Goal: Task Accomplishment & Management: Manage account settings

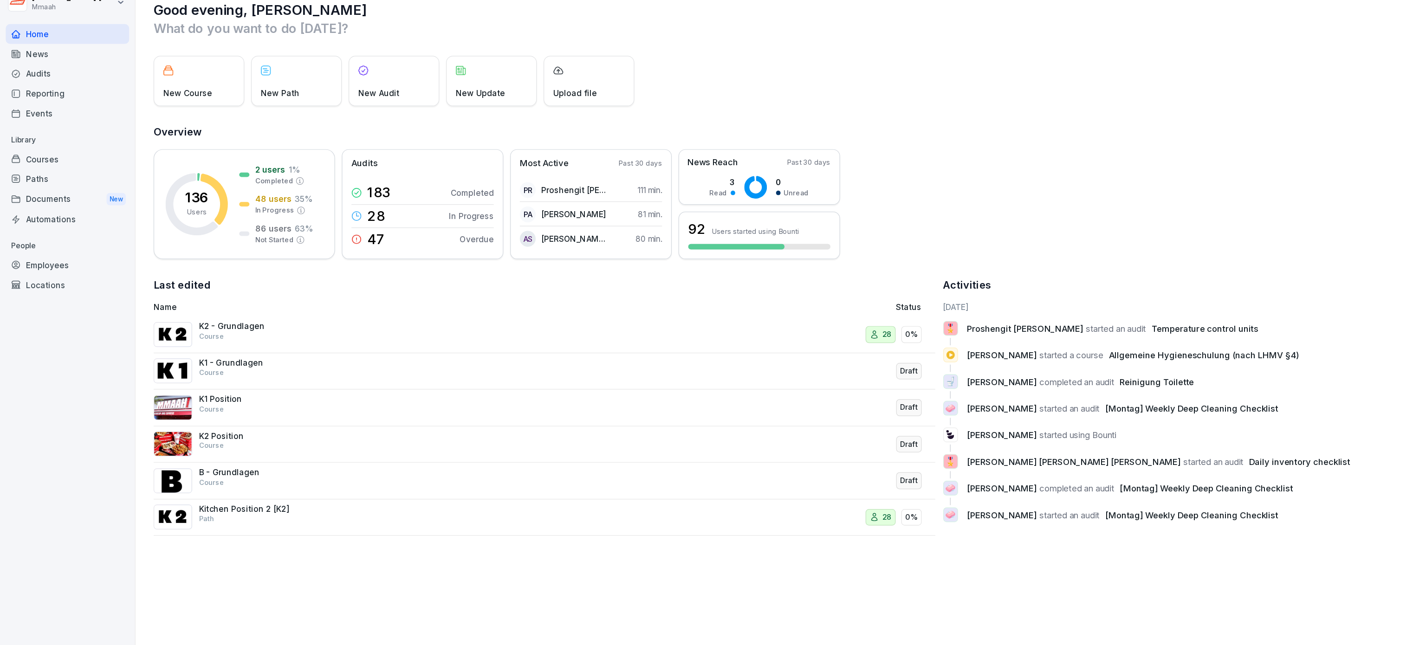
click at [26, 78] on div "Audits" at bounding box center [55, 76] width 101 height 16
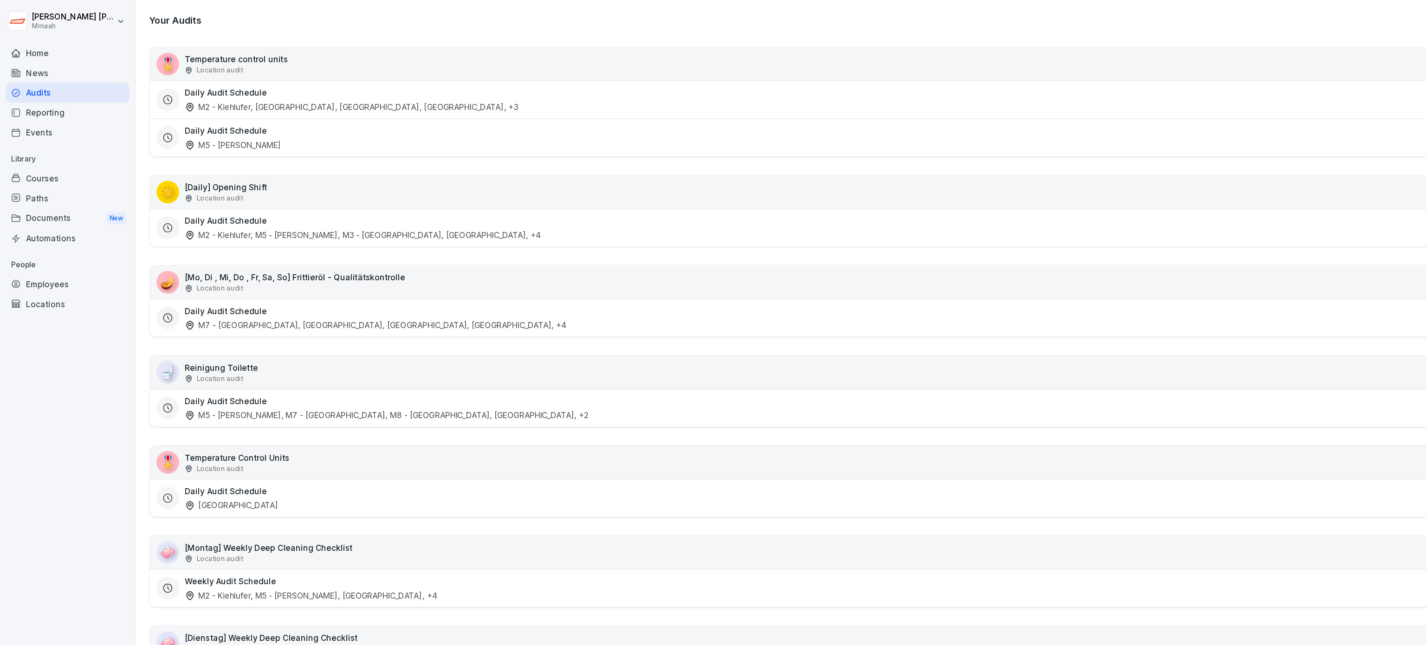
scroll to position [152, 0]
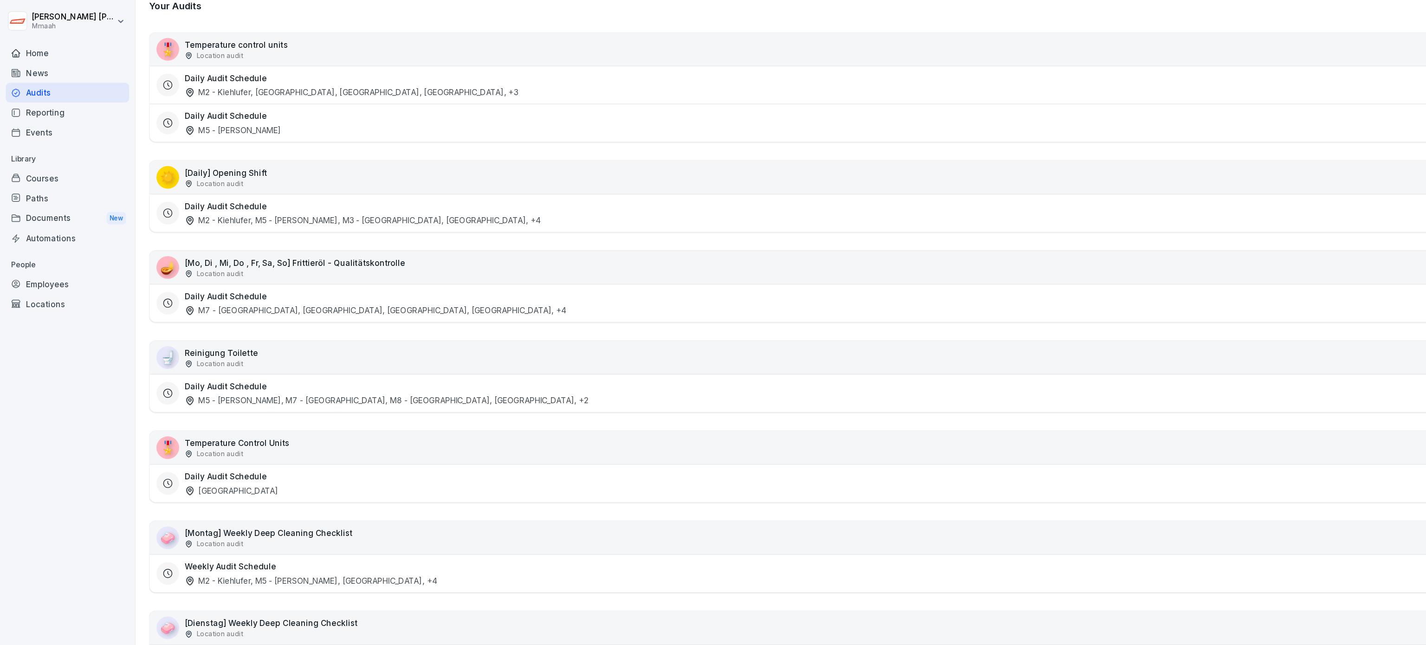
click at [290, 367] on div "🎖️ Temperature Control Units Location audit Active" at bounding box center [769, 366] width 1292 height 27
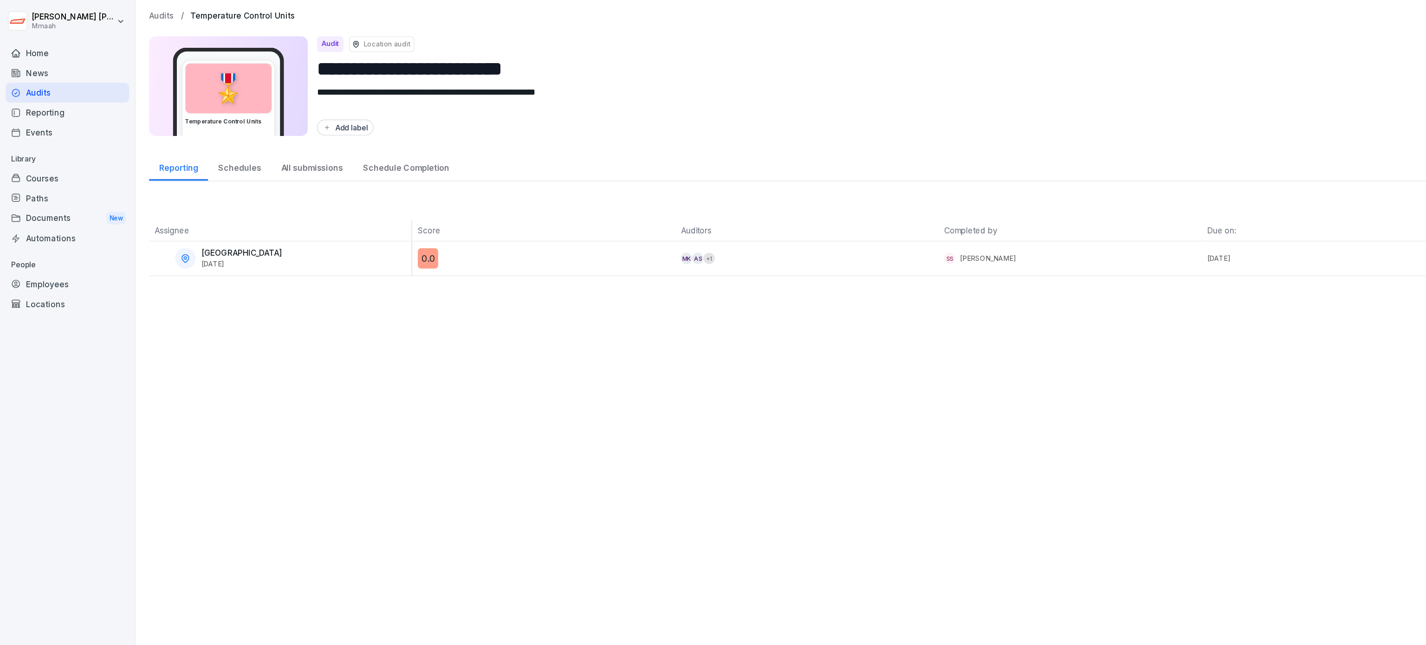
click at [250, 138] on div "All submissions" at bounding box center [255, 136] width 67 height 24
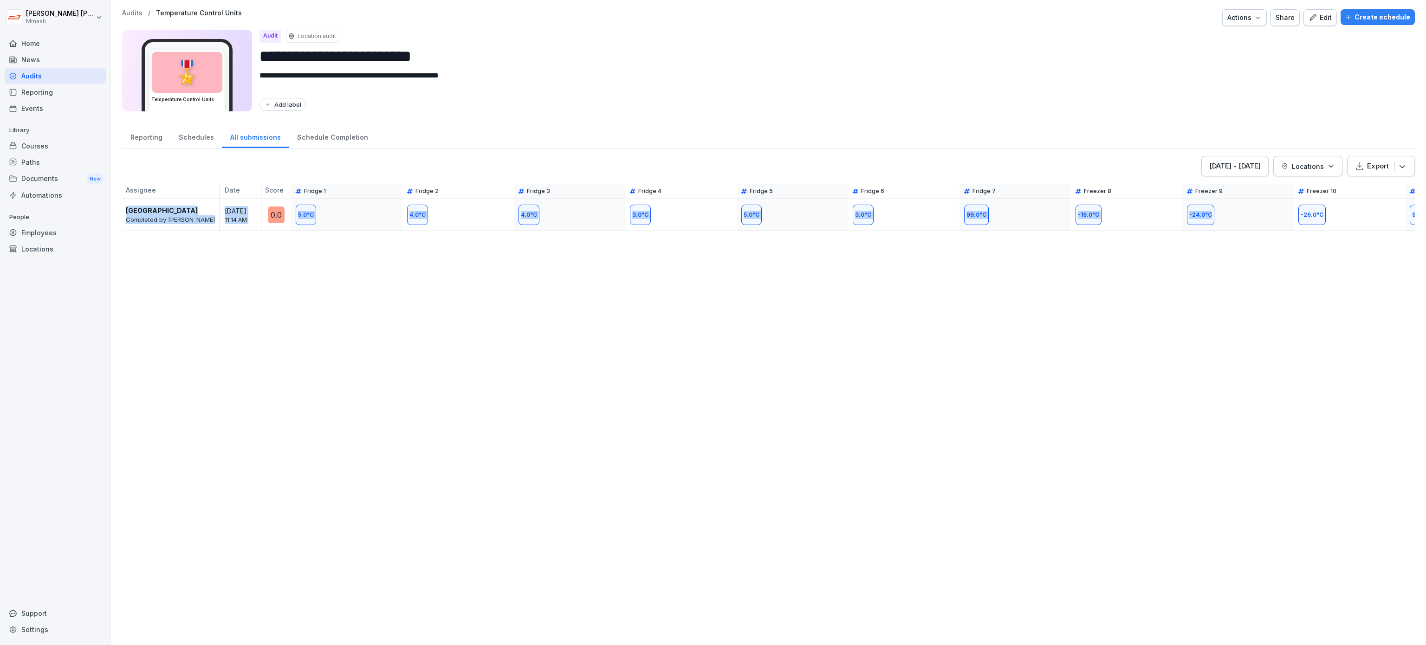
drag, startPoint x: 907, startPoint y: 188, endPoint x: 1276, endPoint y: 239, distance: 372.3
click at [1266, 239] on div "[DATE] - [DATE] Locations Export Assignee Date Score Fridge 1 Fridge 2 Fridge 3…" at bounding box center [768, 396] width 1293 height 480
click at [1215, 164] on div "[DATE] - [DATE]" at bounding box center [1235, 166] width 52 height 10
click at [1139, 223] on div "1" at bounding box center [1136, 226] width 21 height 21
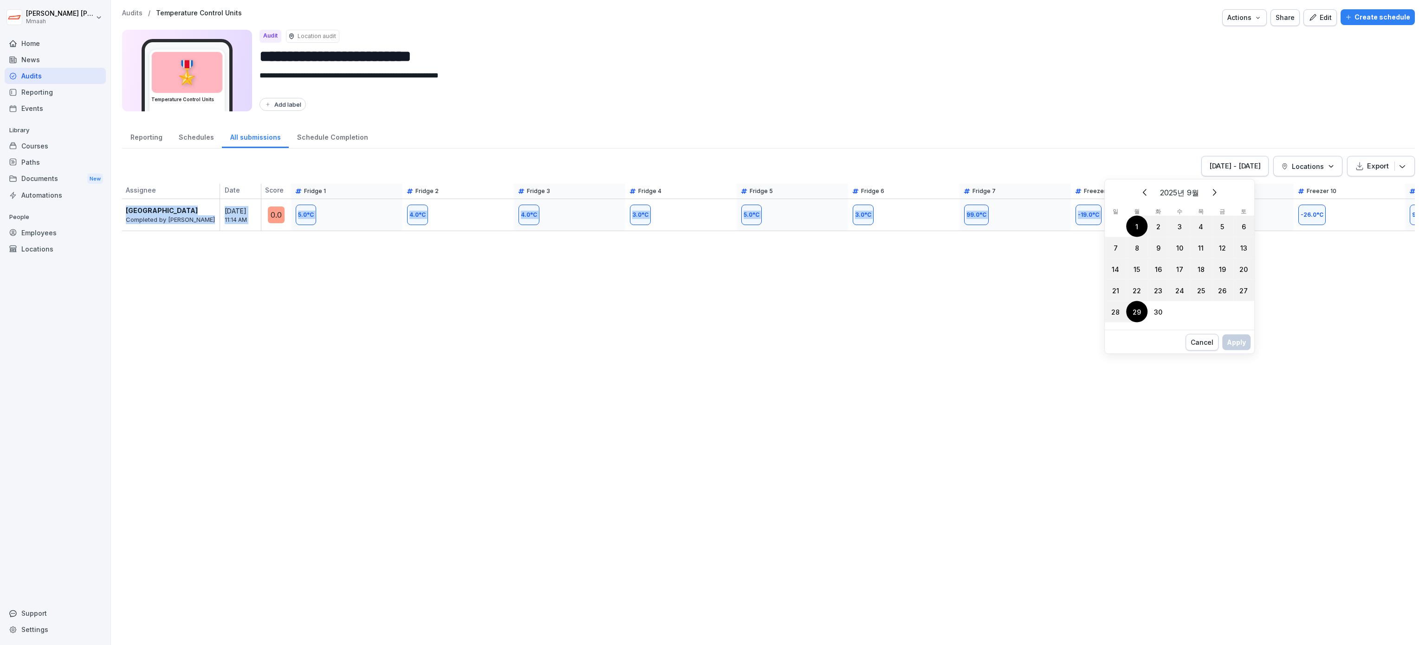
click at [1133, 312] on div "29" at bounding box center [1136, 311] width 21 height 21
click at [1233, 352] on div "Apply" at bounding box center [1236, 352] width 19 height 10
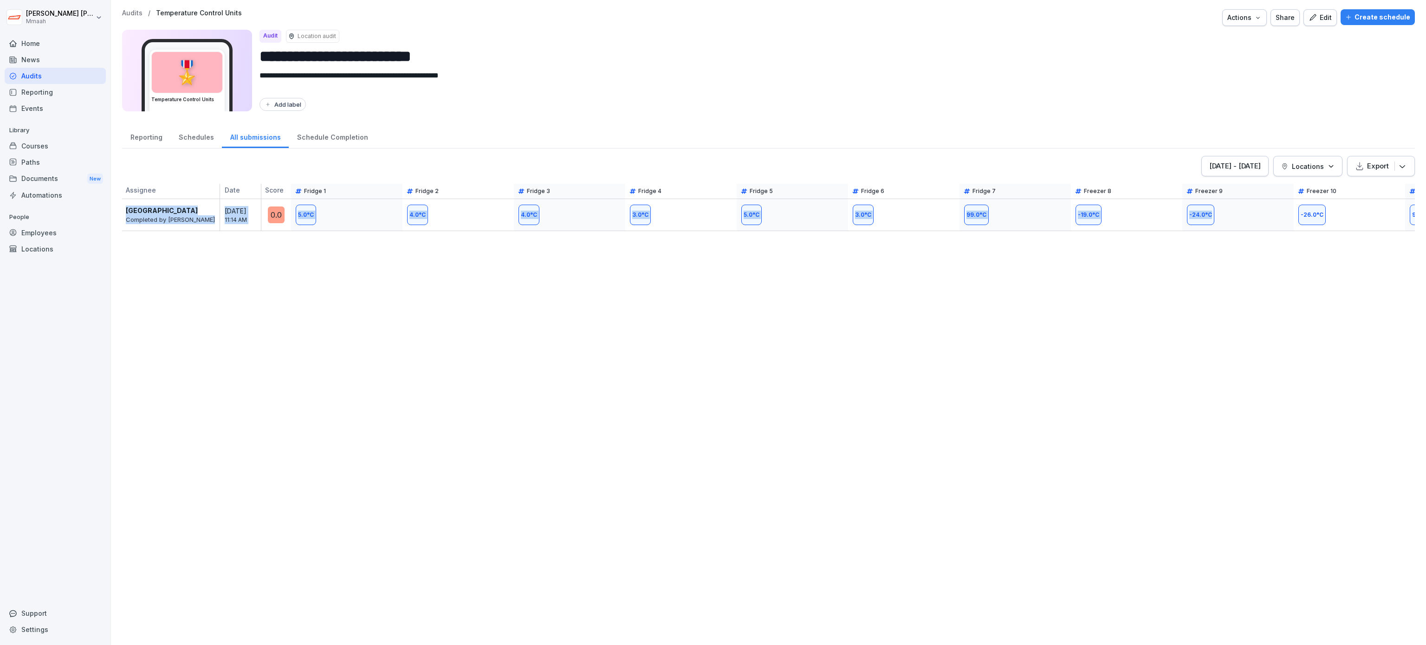
click at [717, 539] on div "[DATE] - [DATE] Locations Export Assignee Date Score Fridge 1 Fridge 2 Fridge 3…" at bounding box center [768, 396] width 1293 height 480
click at [254, 138] on div "All submissions" at bounding box center [255, 136] width 67 height 24
click at [903, 368] on div "[DATE] - [DATE] Locations Export Assignee Date Score Fridge 1 Fridge 2 Fridge 3…" at bounding box center [768, 396] width 1293 height 480
click at [1347, 174] on button "Export" at bounding box center [1381, 166] width 68 height 20
click at [1380, 191] on div "Export as Excel file" at bounding box center [1355, 191] width 92 height 19
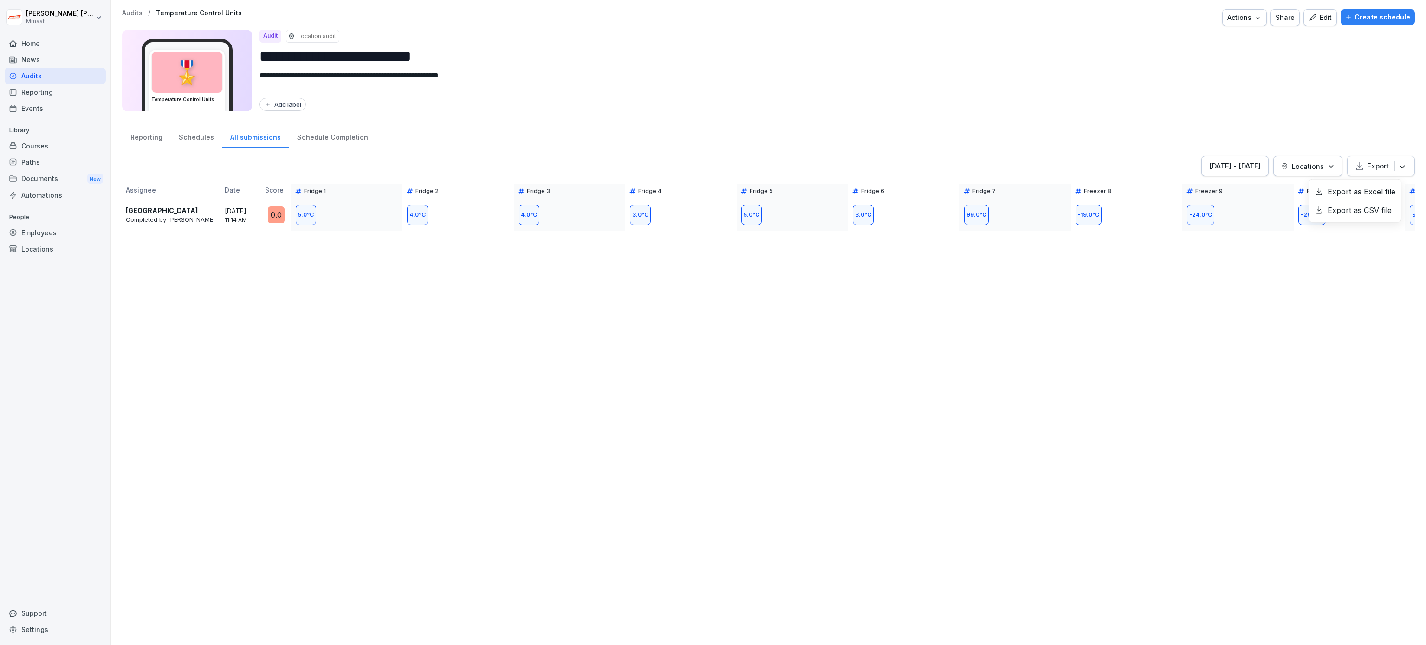
click at [450, 335] on div "[DATE] - [DATE] Locations Export Export as Excel file Export as CSV file Assign…" at bounding box center [768, 396] width 1293 height 480
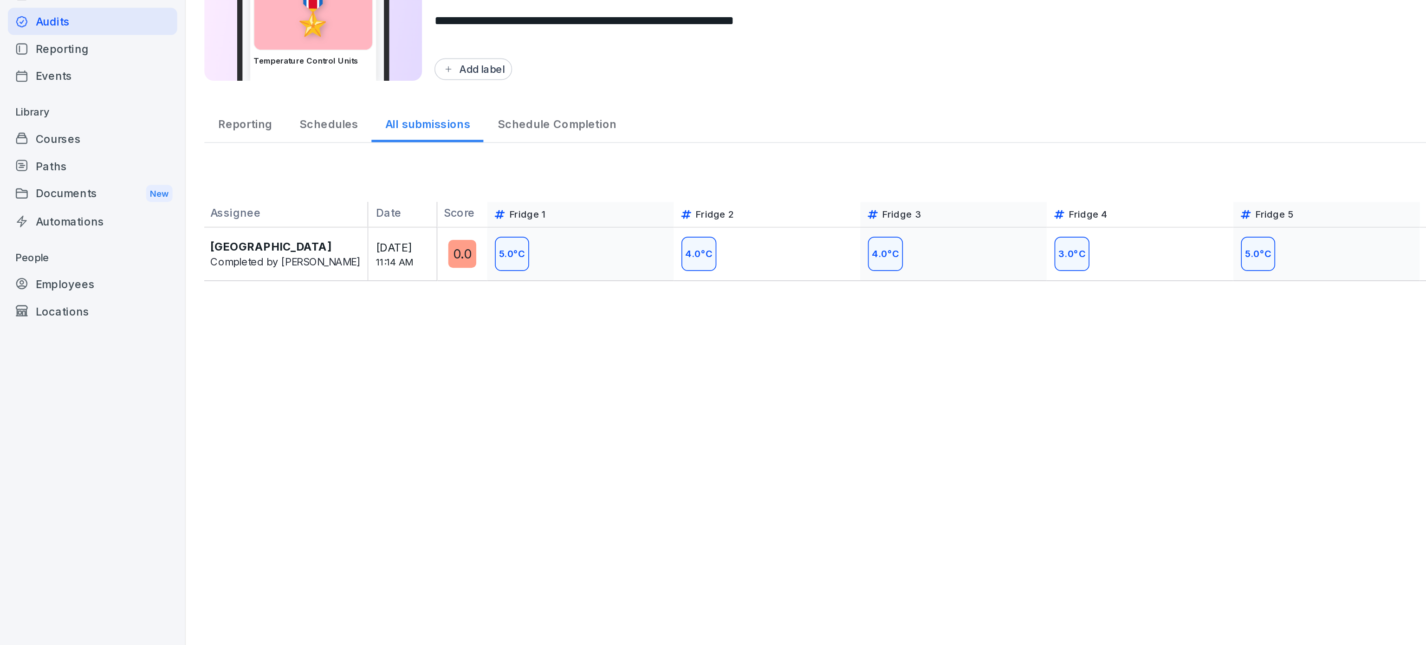
click at [53, 78] on div "Audits" at bounding box center [55, 76] width 101 height 16
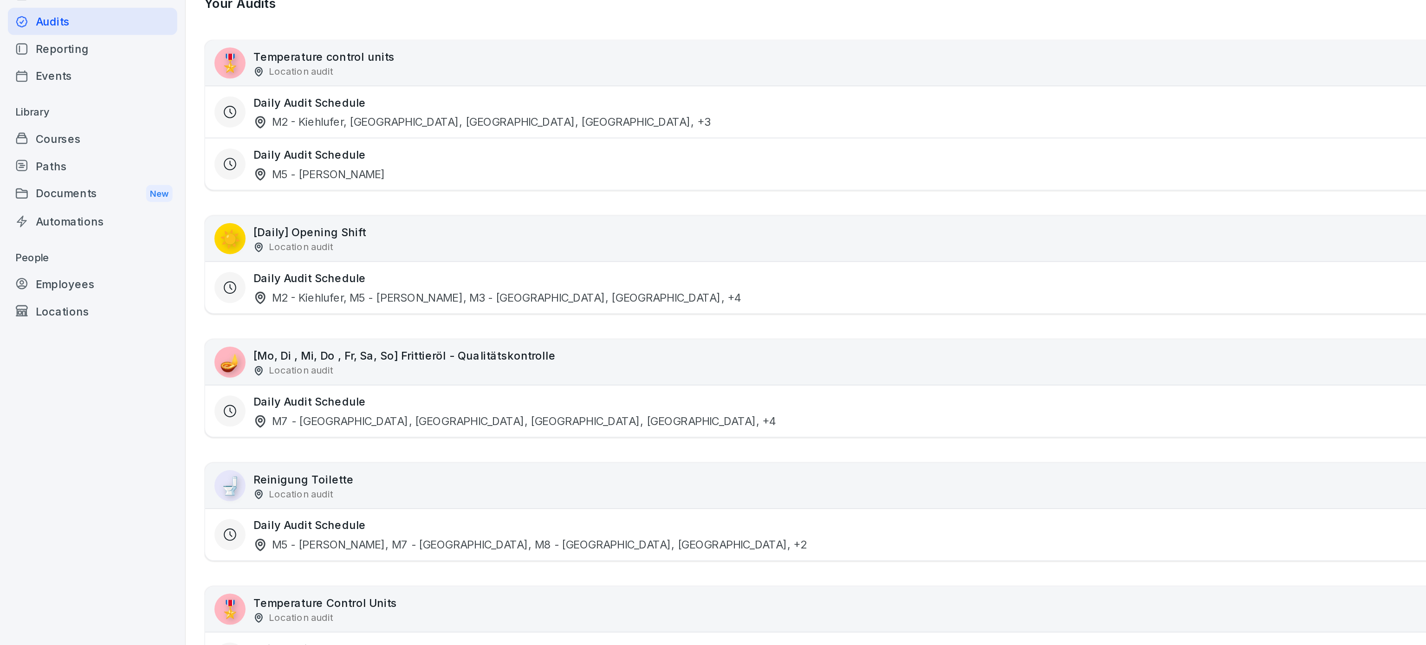
scroll to position [110, 0]
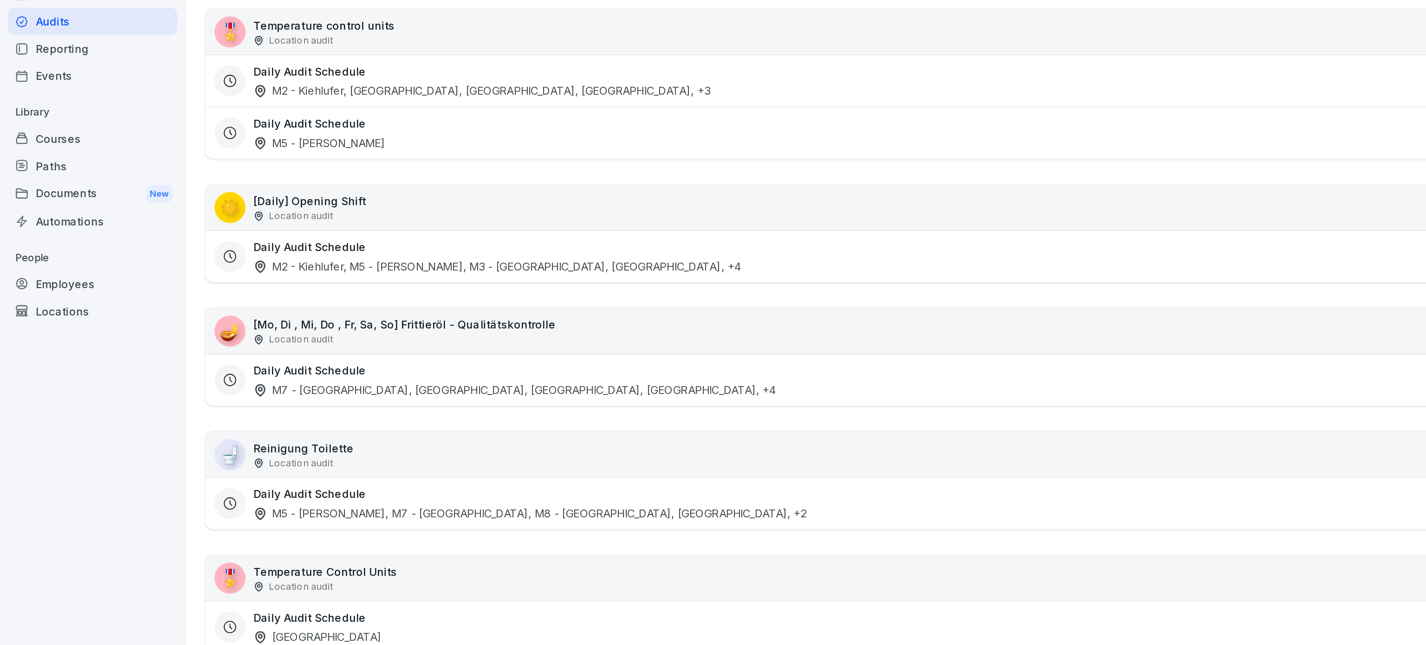
click at [301, 294] on div "[GEOGRAPHIC_DATA], [GEOGRAPHIC_DATA], [GEOGRAPHIC_DATA] , +4" at bounding box center [307, 296] width 312 height 10
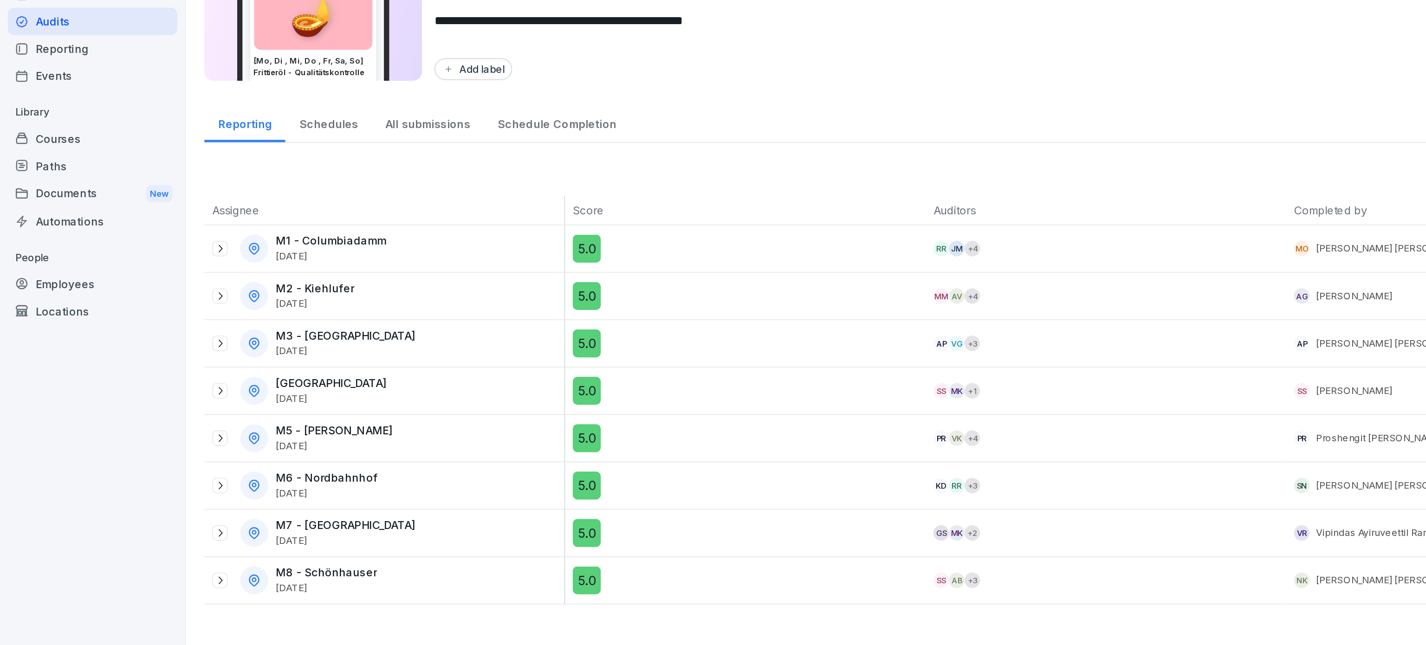
click at [219, 301] on p "[DATE]" at bounding box center [198, 301] width 66 height 6
click at [539, 302] on div "5.0" at bounding box center [447, 296] width 211 height 17
click at [257, 138] on div "All submissions" at bounding box center [255, 136] width 67 height 24
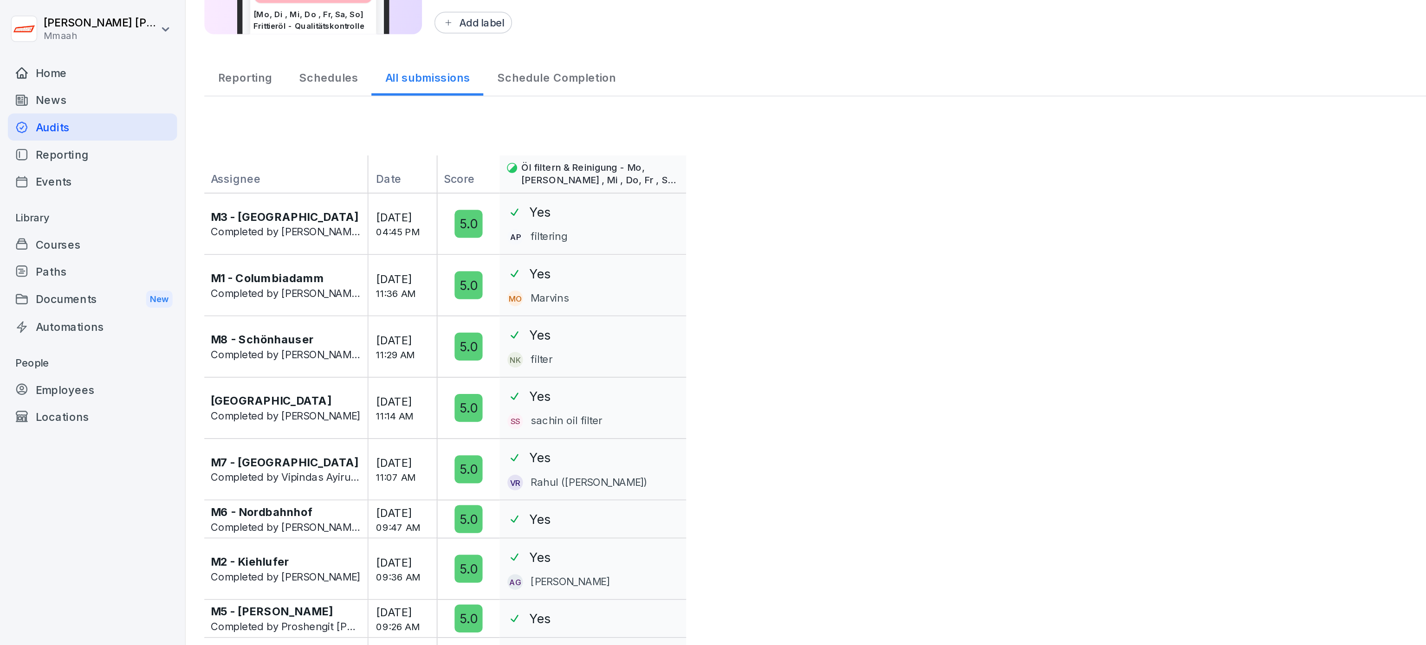
scroll to position [110, 0]
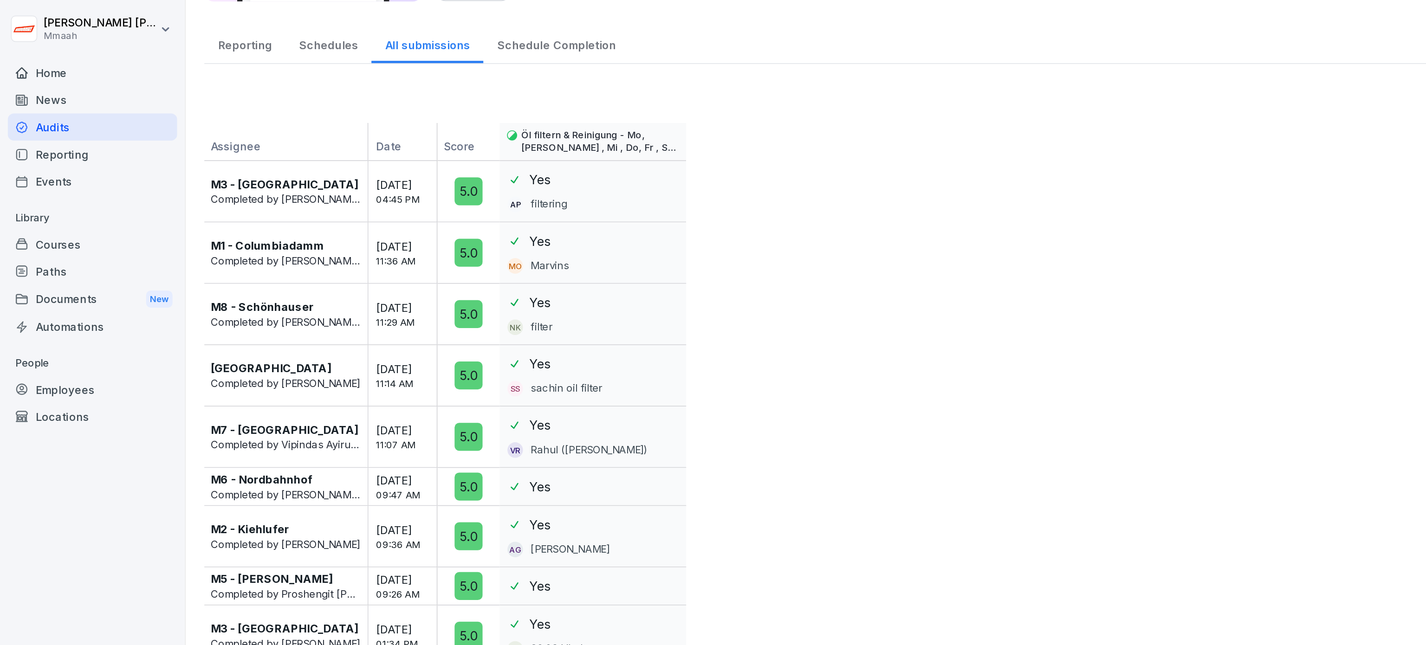
click at [37, 92] on div "Reporting" at bounding box center [55, 92] width 101 height 16
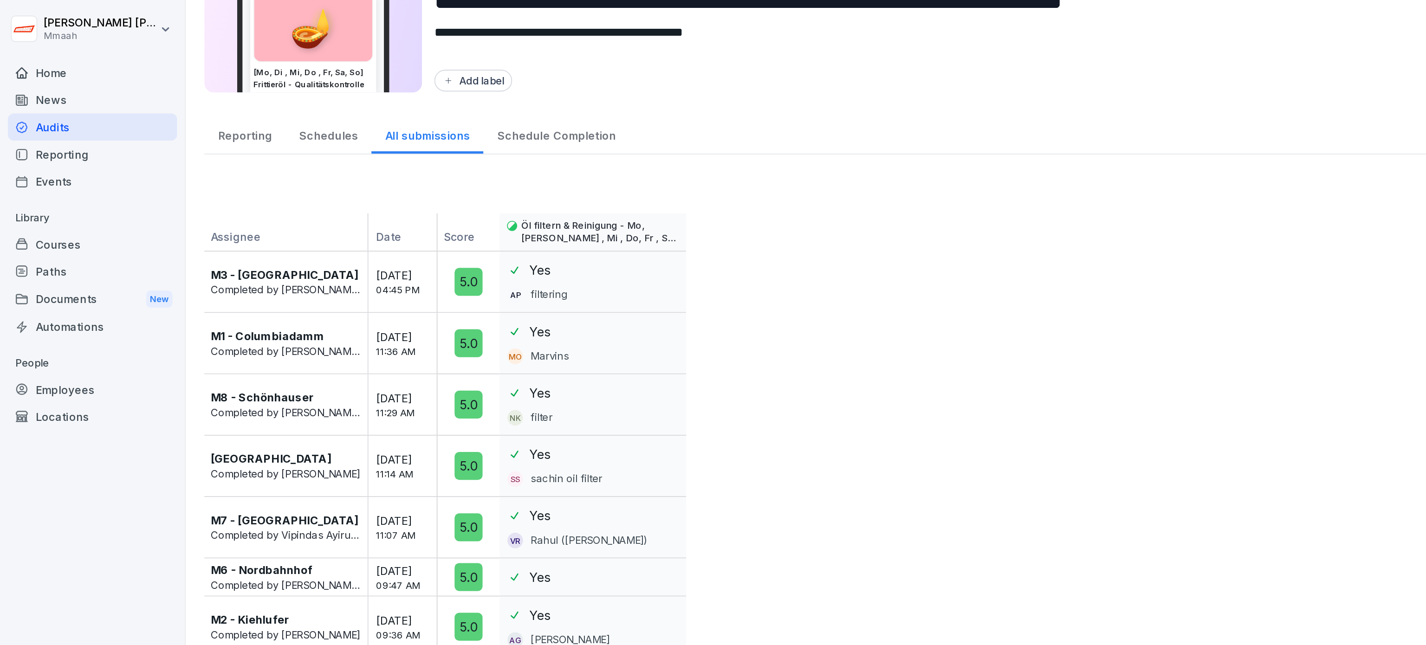
click at [36, 72] on div "Audits" at bounding box center [55, 76] width 101 height 16
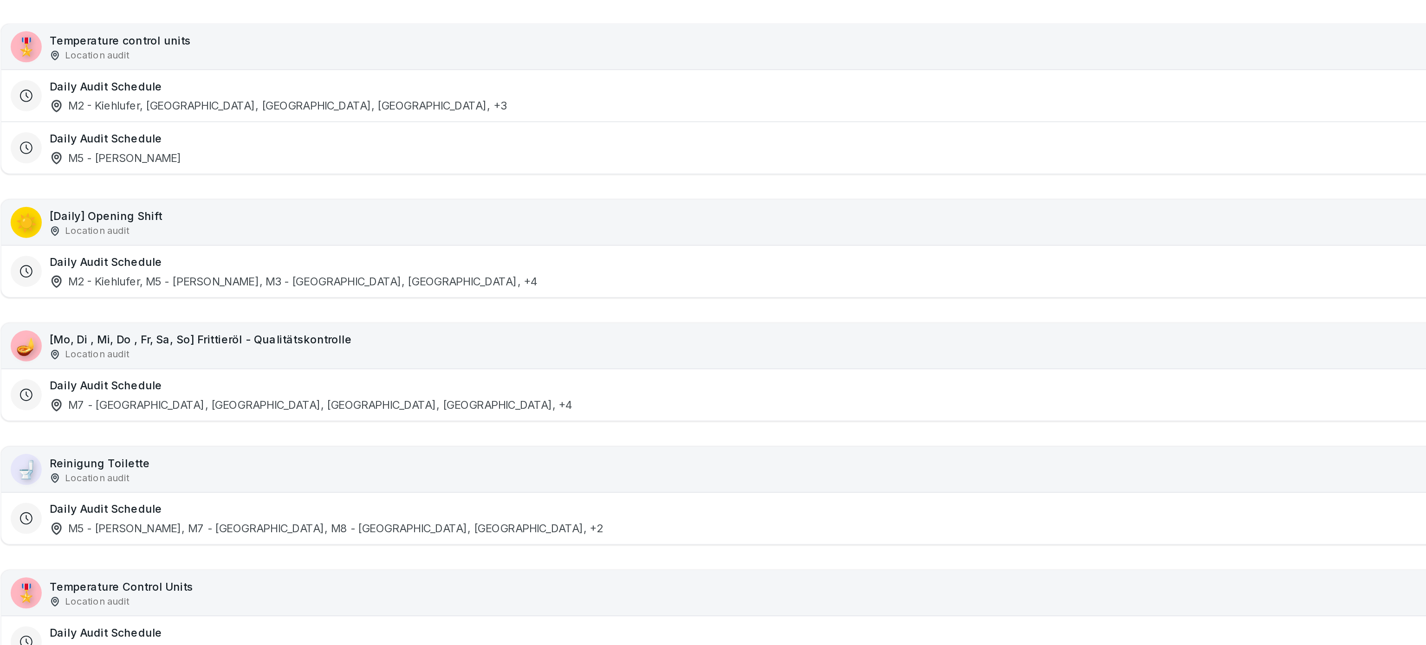
scroll to position [176, 0]
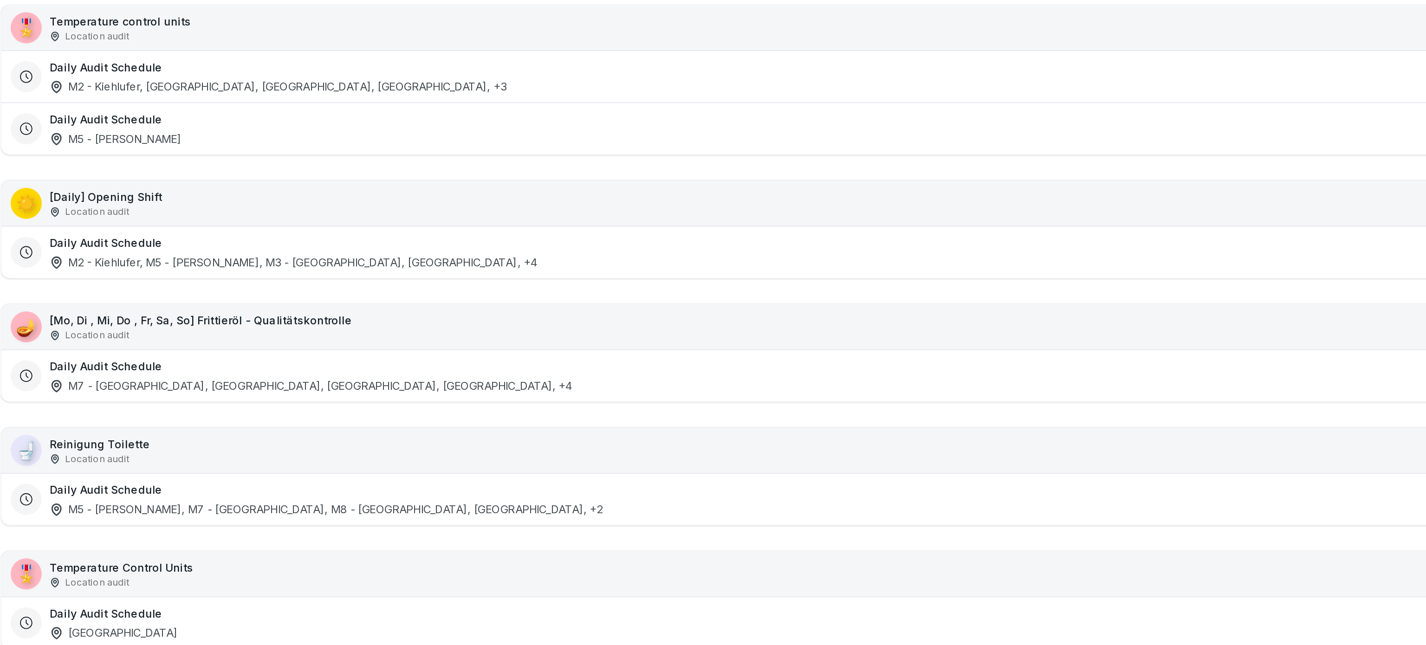
click at [252, 200] on div "Location audit" at bounding box center [241, 200] width 181 height 8
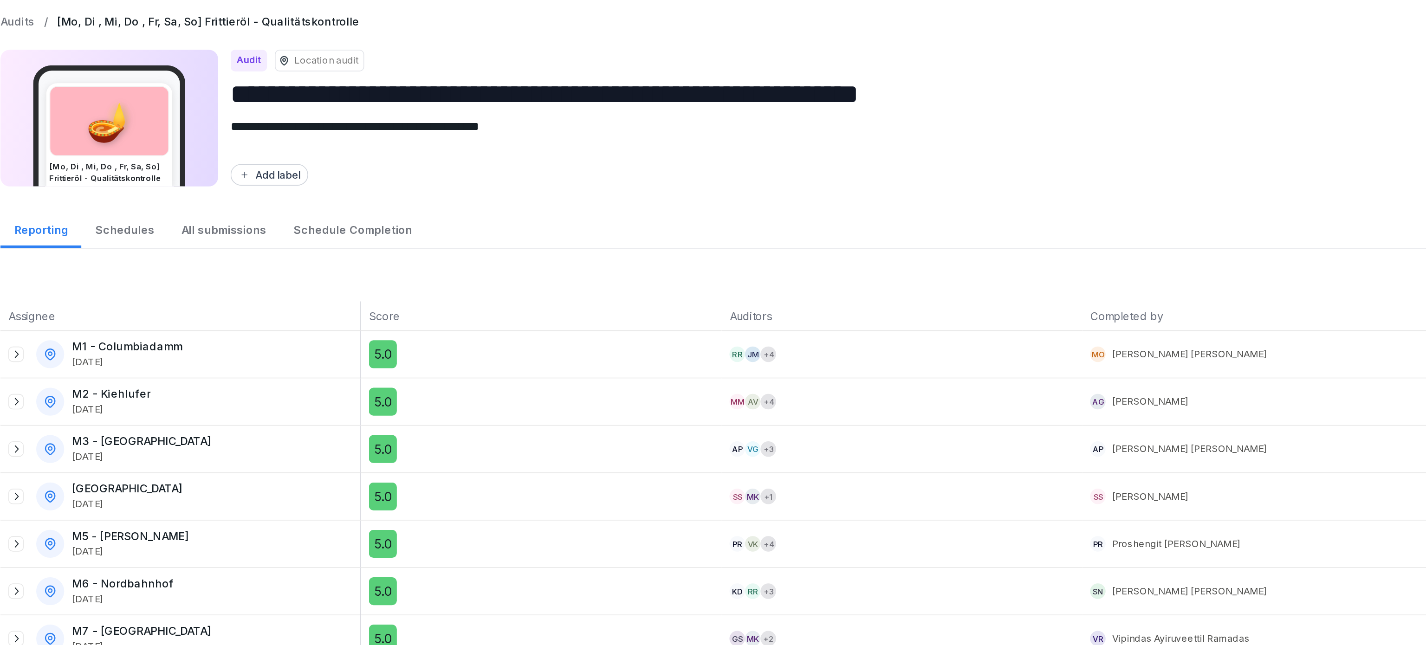
click at [312, 140] on div "Schedule Completion" at bounding box center [332, 136] width 87 height 24
